Goal: Find specific page/section: Find specific page/section

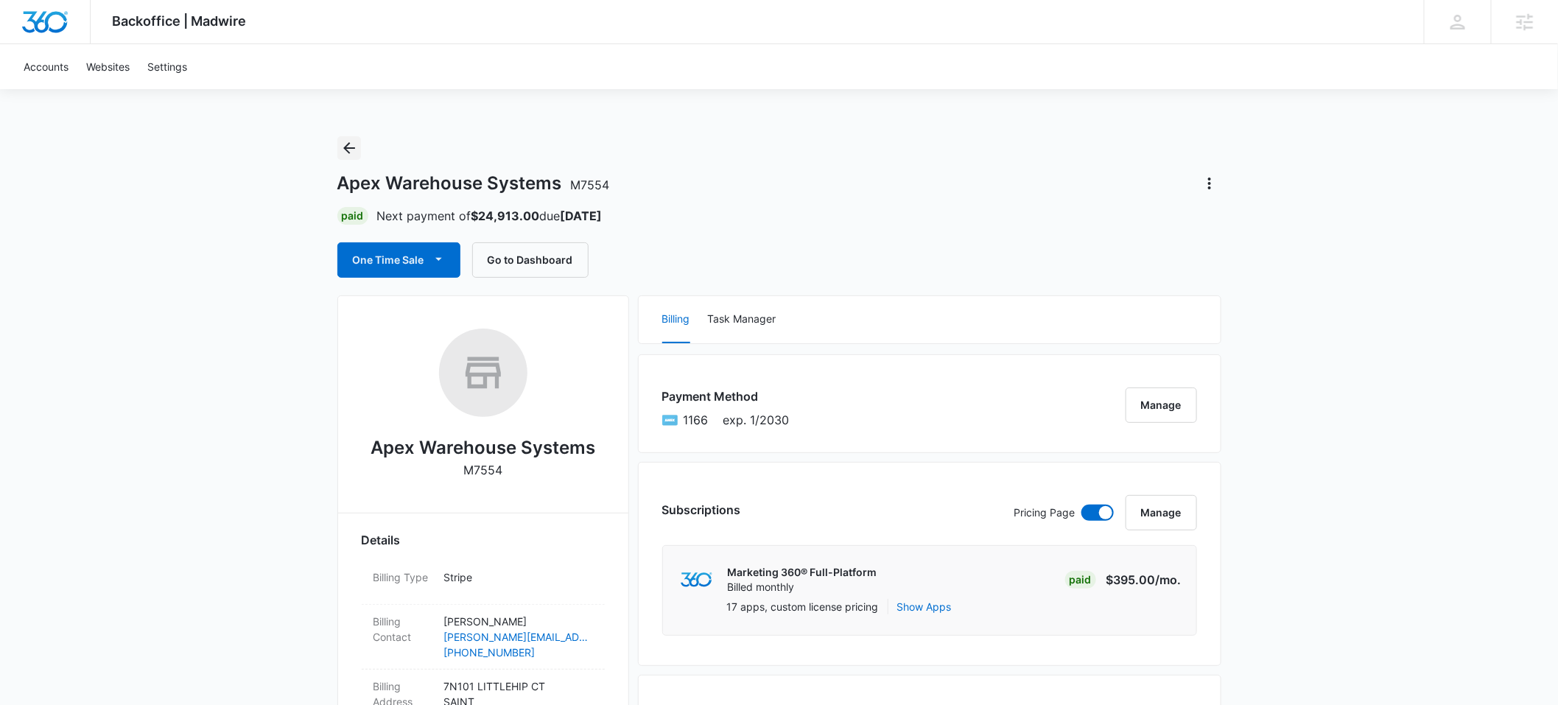
click at [345, 148] on icon "Back" at bounding box center [349, 148] width 12 height 12
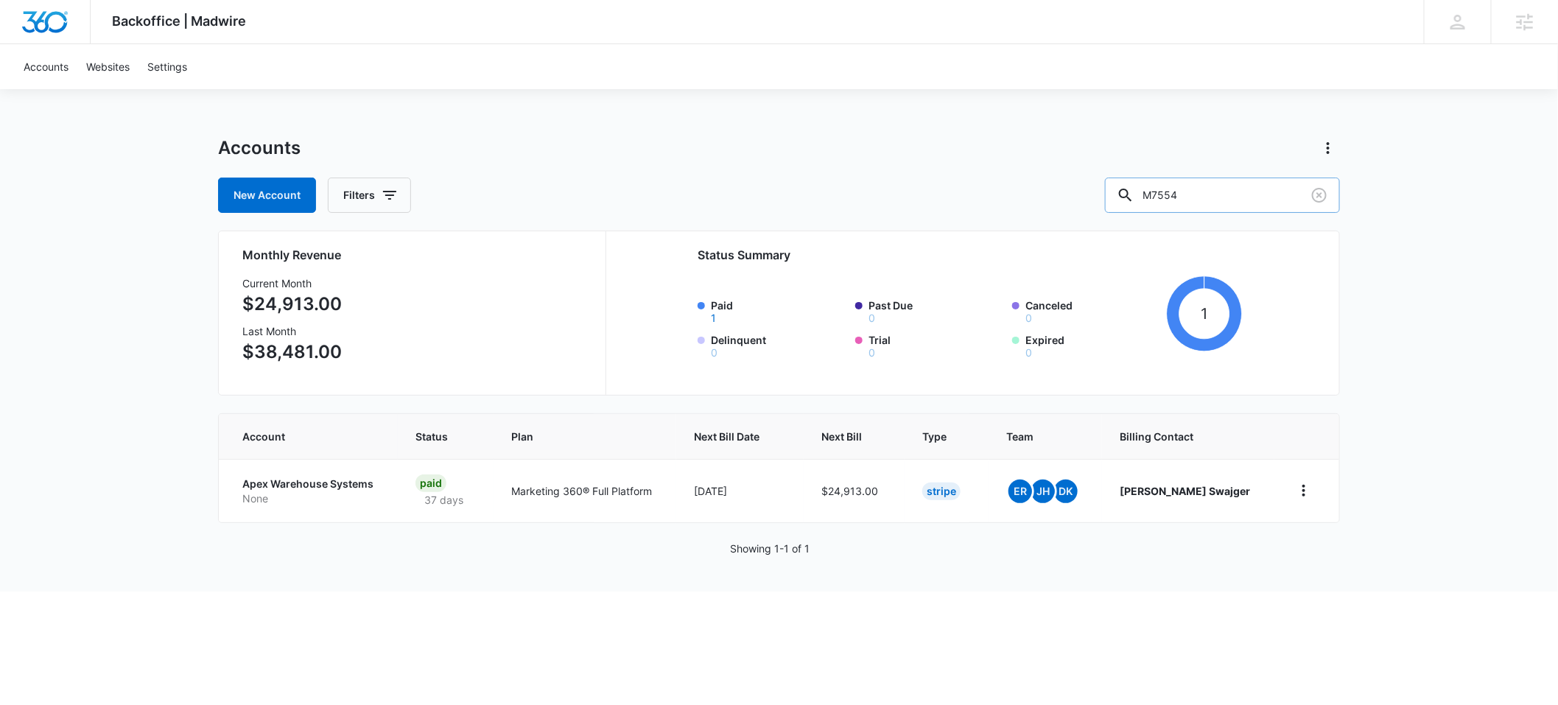
drag, startPoint x: 1228, startPoint y: 192, endPoint x: 1177, endPoint y: 194, distance: 50.9
click at [1177, 194] on div "M7554" at bounding box center [1222, 195] width 235 height 35
click at [1203, 197] on input "Theworld" at bounding box center [1222, 195] width 235 height 35
type input "The world"
